Goal: Information Seeking & Learning: Learn about a topic

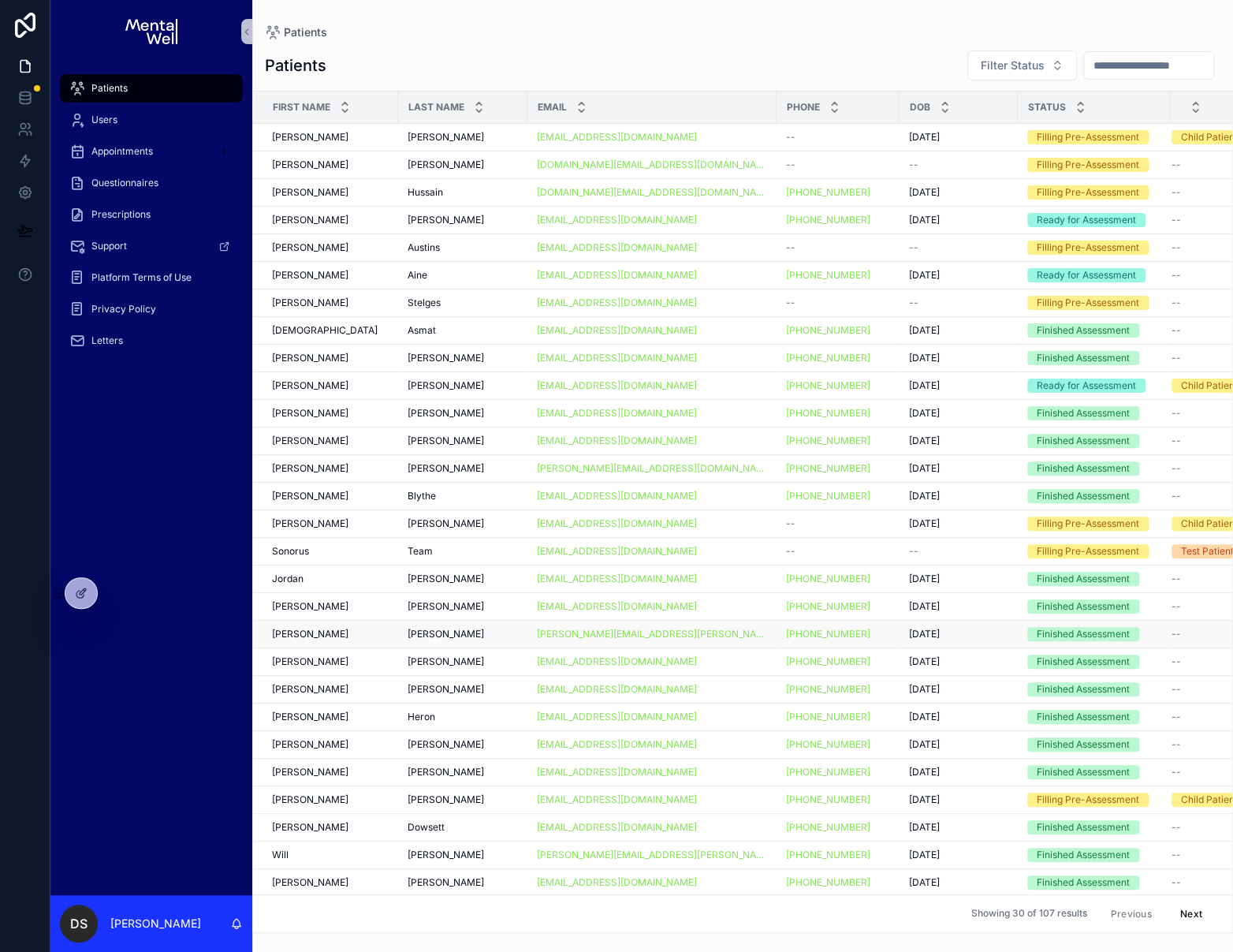
click at [354, 631] on div "[PERSON_NAME] [PERSON_NAME]" at bounding box center [330, 634] width 117 height 13
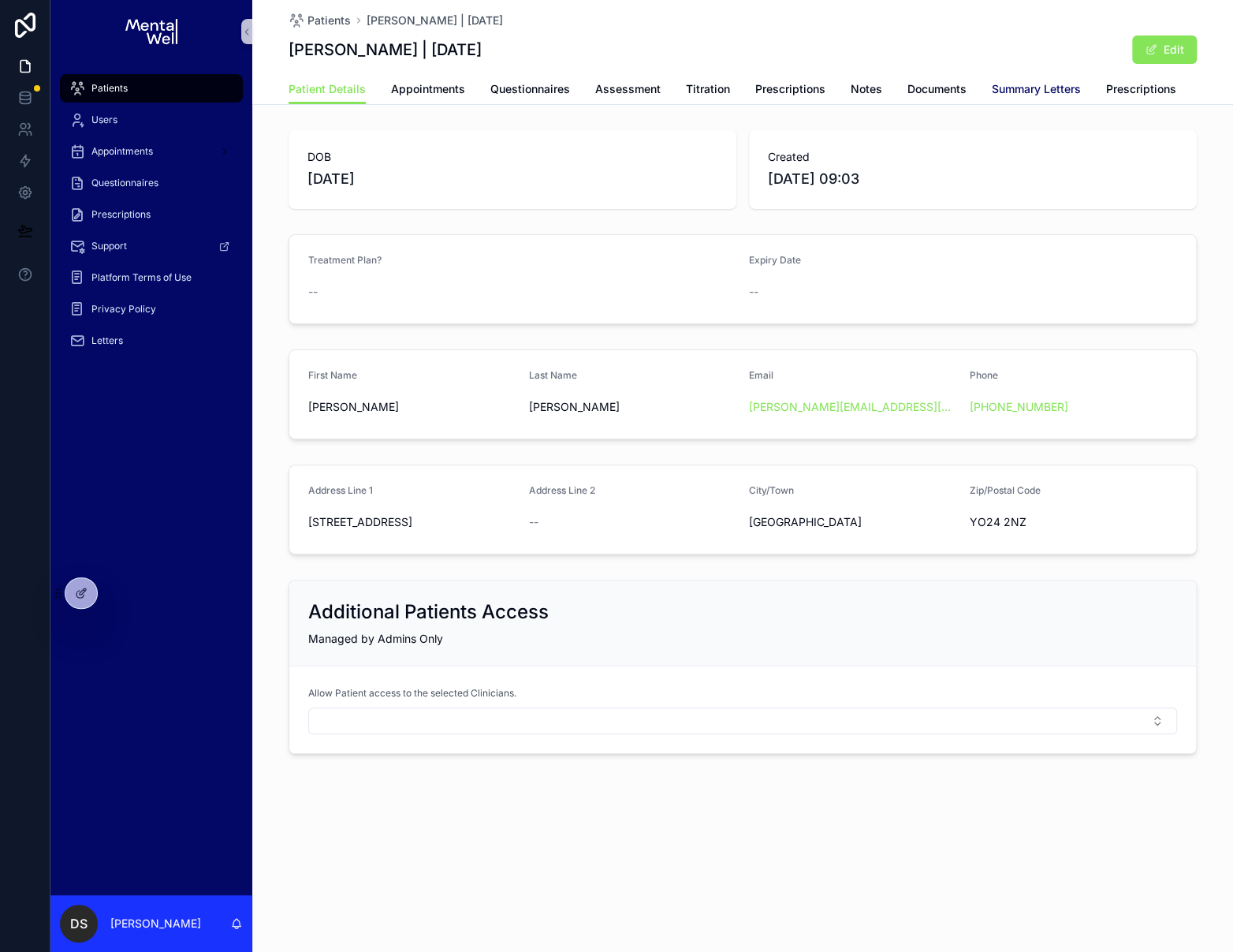
click at [1049, 92] on span "Summary Letters" at bounding box center [1036, 89] width 89 height 16
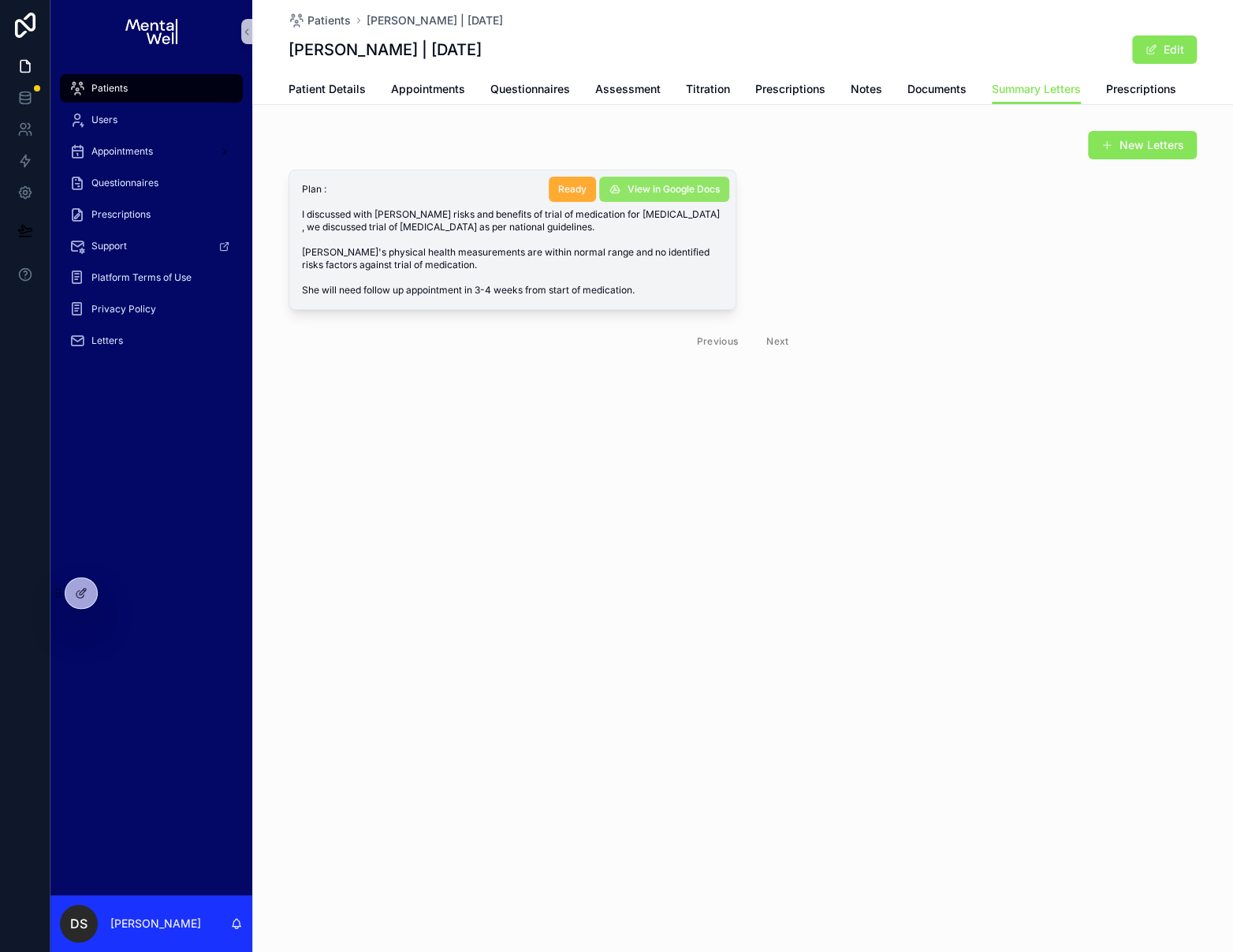
click at [685, 193] on span "View in Google Docs" at bounding box center [674, 189] width 92 height 13
click at [507, 88] on span "Questionnaires" at bounding box center [530, 89] width 79 height 16
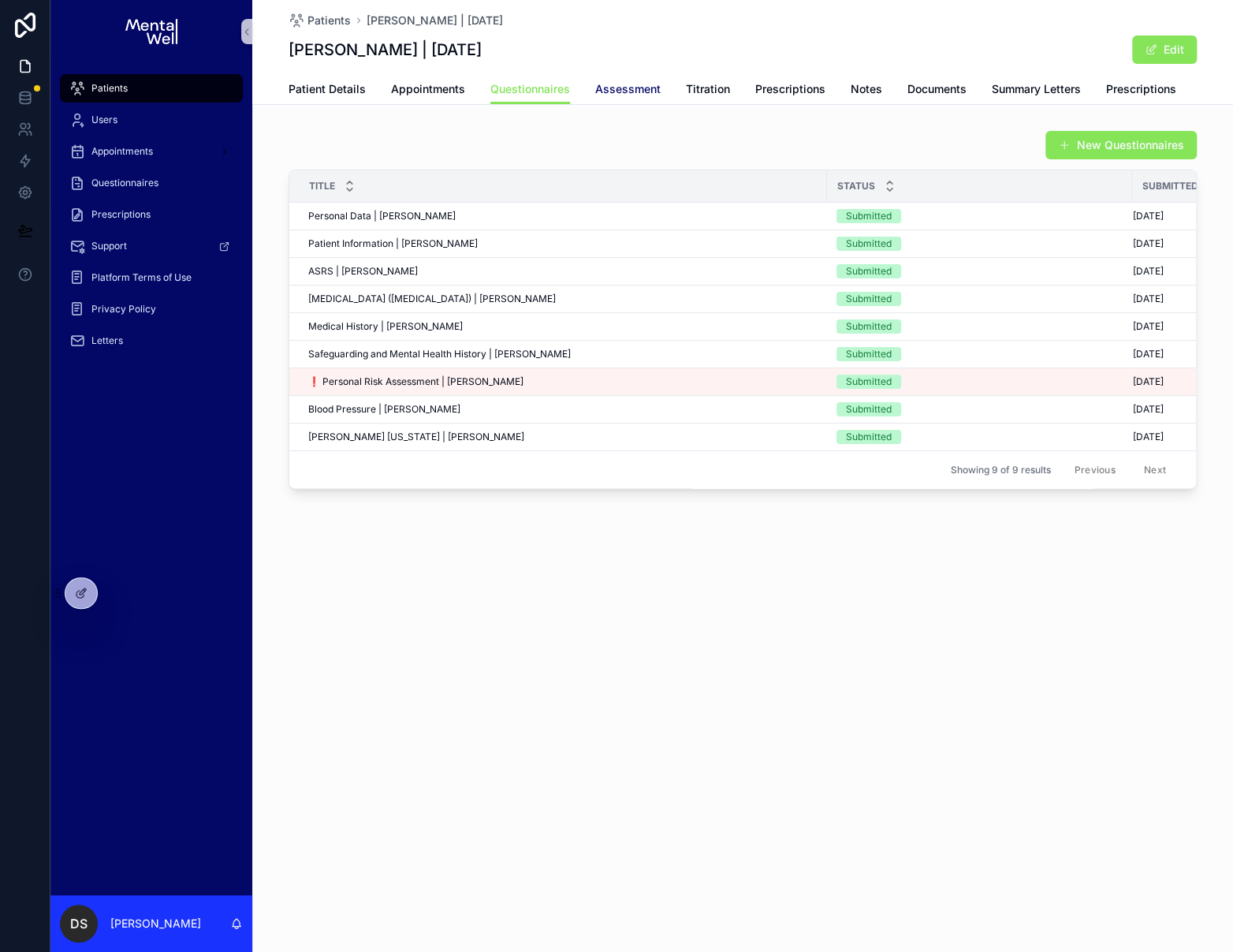
click at [625, 91] on span "Assessment" at bounding box center [628, 89] width 66 height 16
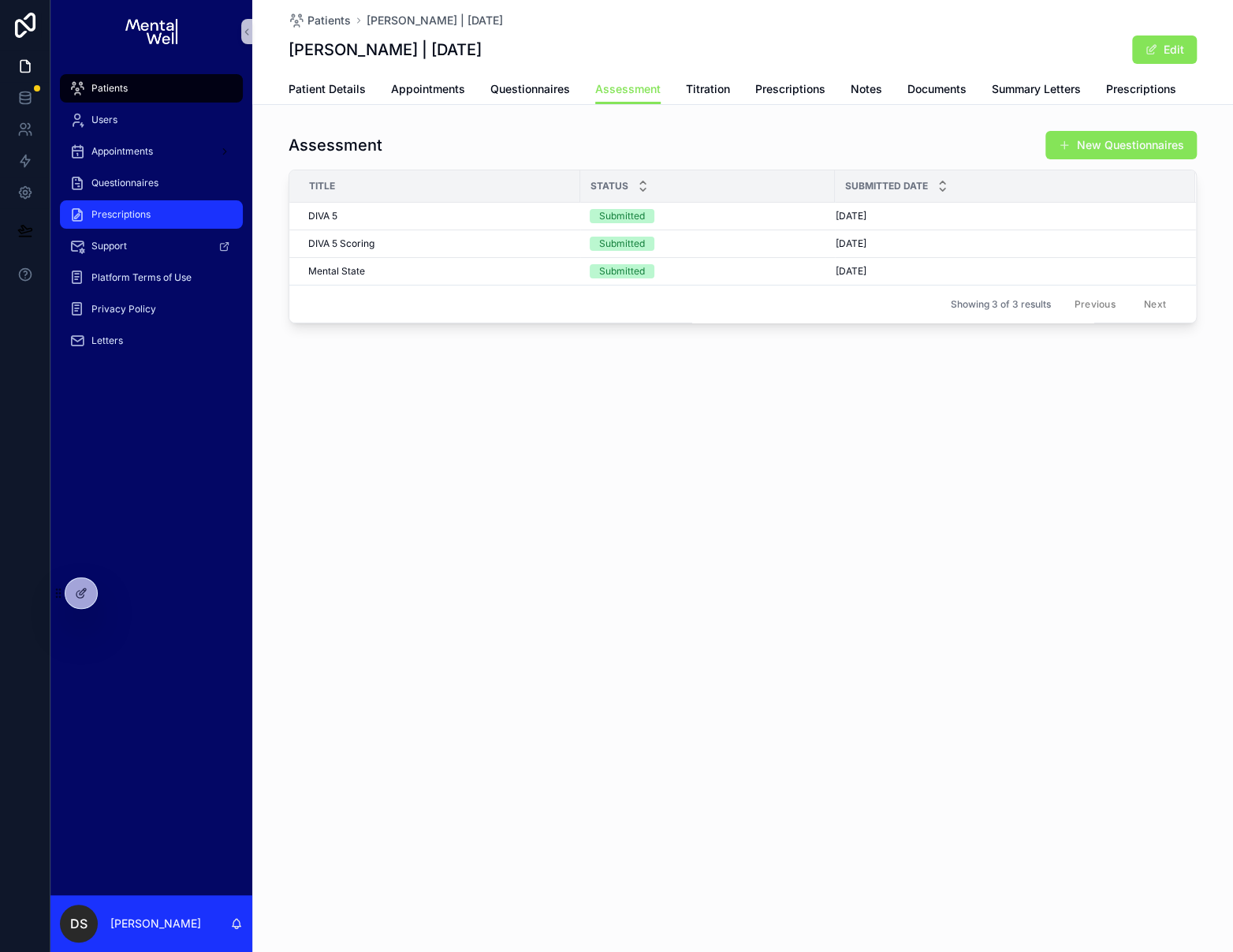
click at [182, 214] on div "Prescriptions" at bounding box center [151, 215] width 164 height 26
click at [1031, 93] on span "Summary Letters" at bounding box center [1036, 89] width 89 height 16
